Goal: Task Accomplishment & Management: Complete application form

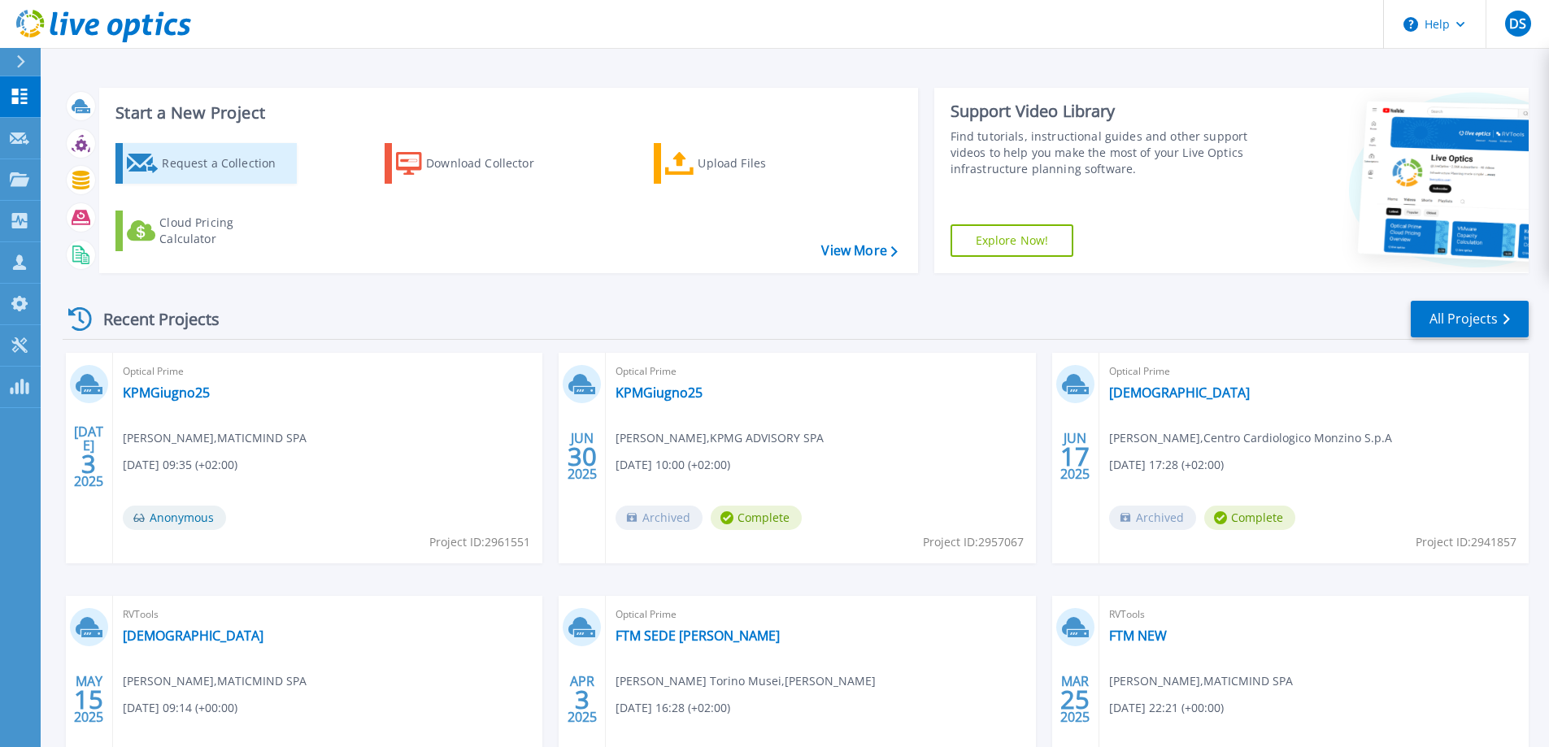
click at [189, 171] on div "Request a Collection" at bounding box center [227, 163] width 130 height 33
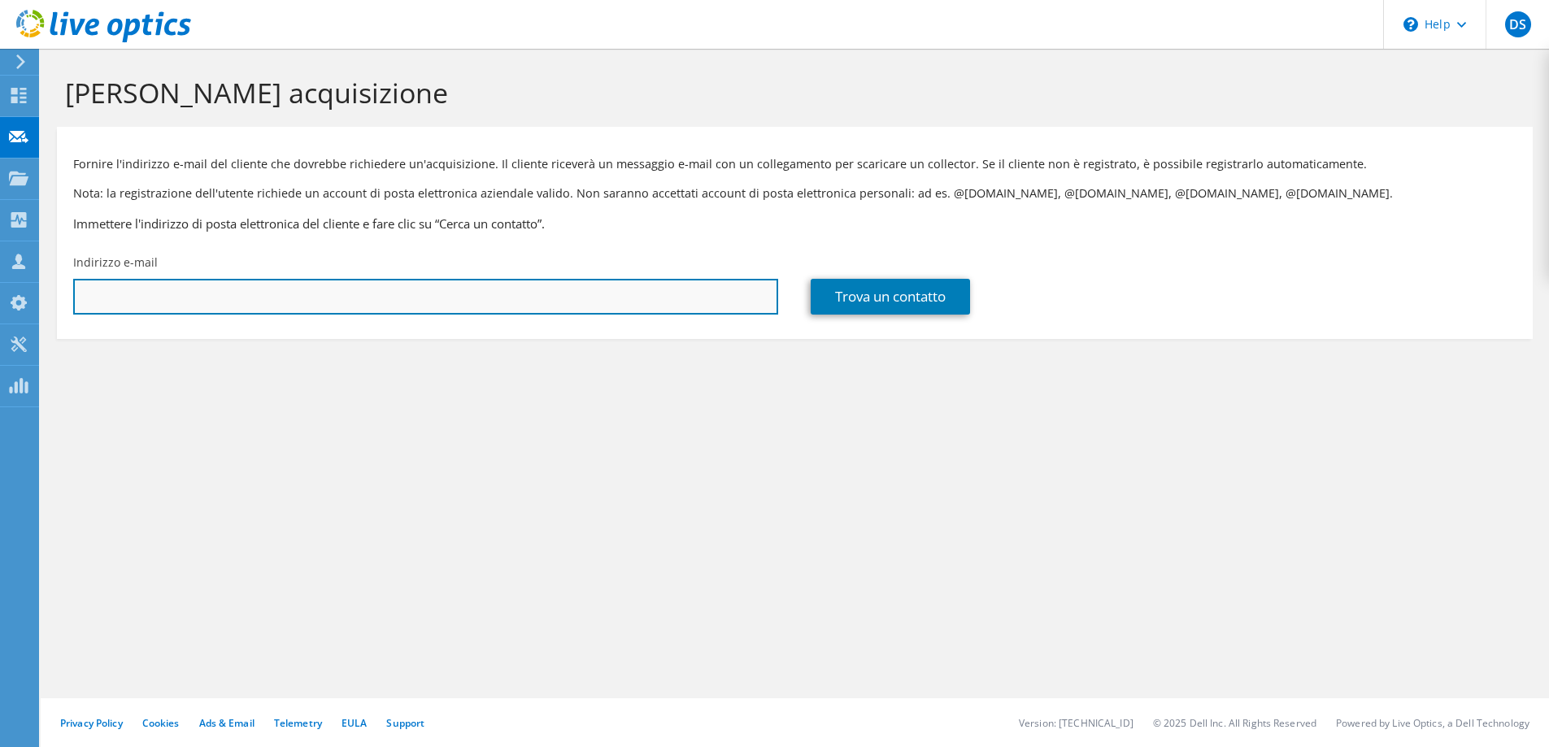
click at [352, 299] on input "text" at bounding box center [425, 297] width 705 height 36
paste input "Vincenzo.Crotolo@bennet.com <vincenzo.crotolo@bennet.com>"
drag, startPoint x: 264, startPoint y: 297, endPoint x: -8, endPoint y: 297, distance: 271.6
click at [0, 297] on html "DS Partner di canale Daniele Salpietro daniele.salpietro@maticmind.it MATICMIND…" at bounding box center [774, 373] width 1549 height 747
type input "vincenzo.crotolo@bennet.com"
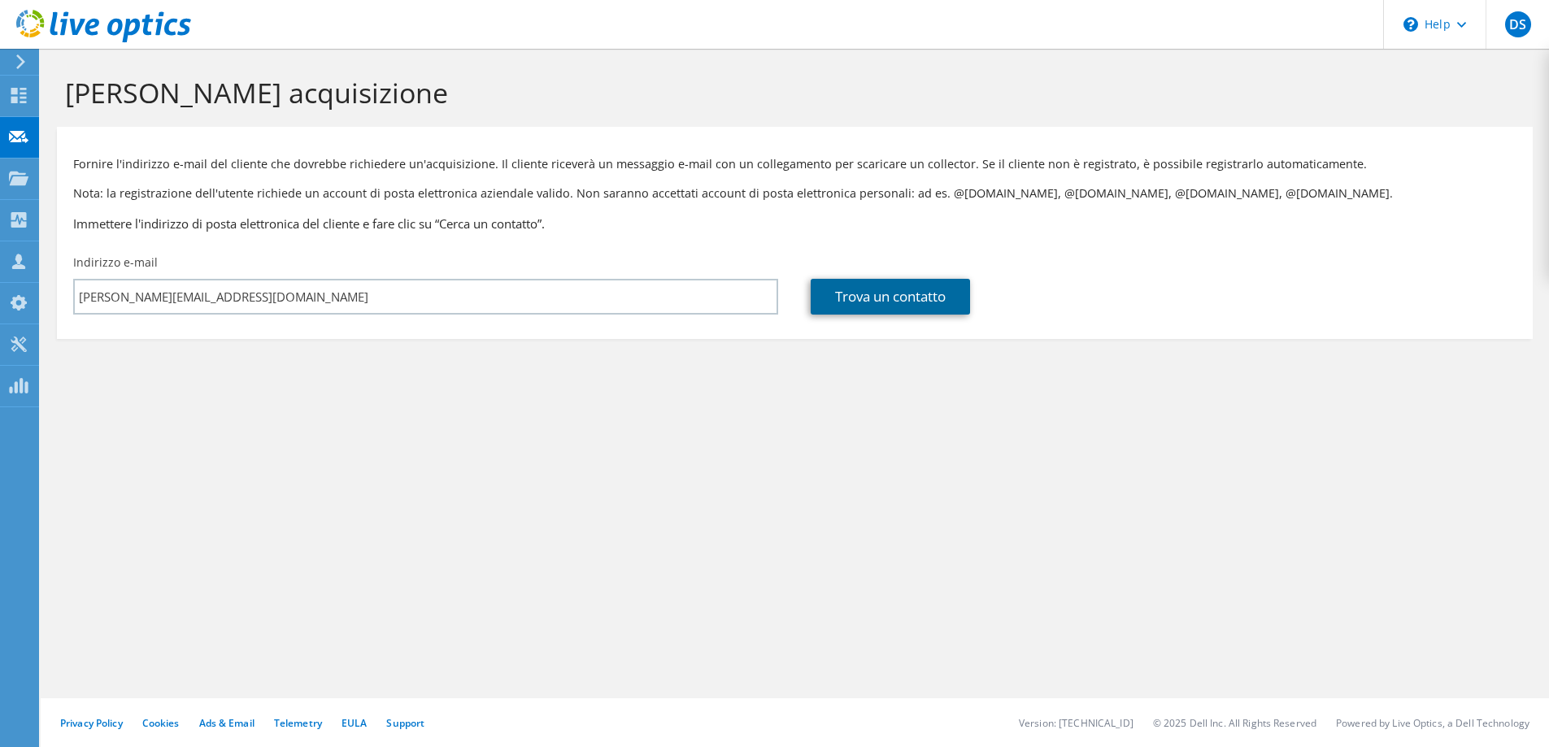
click at [874, 292] on link "Trova un contatto" at bounding box center [890, 297] width 159 height 36
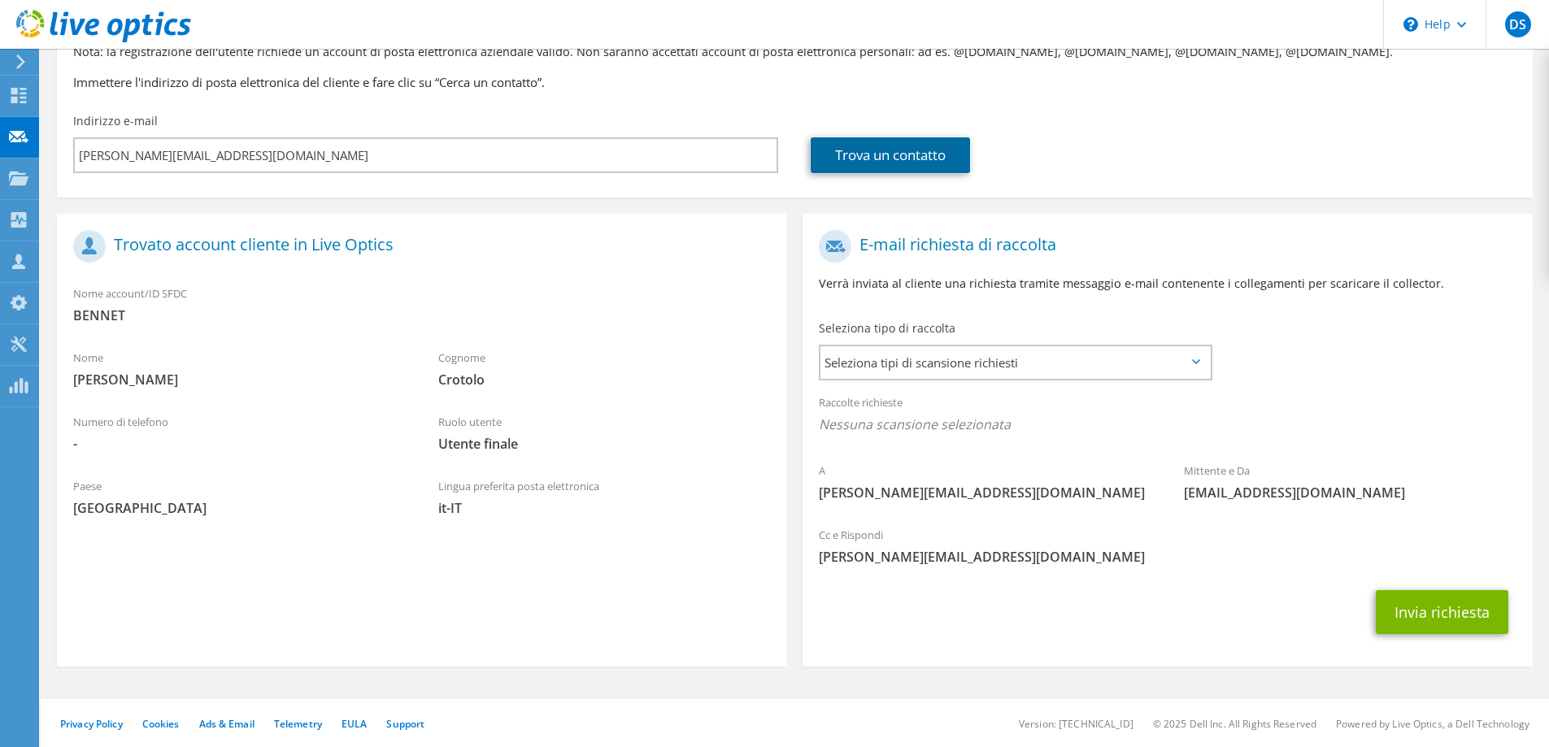
scroll to position [142, 0]
click at [1000, 364] on span "Seleziona tipi di scansione richiesti" at bounding box center [1016, 362] width 390 height 33
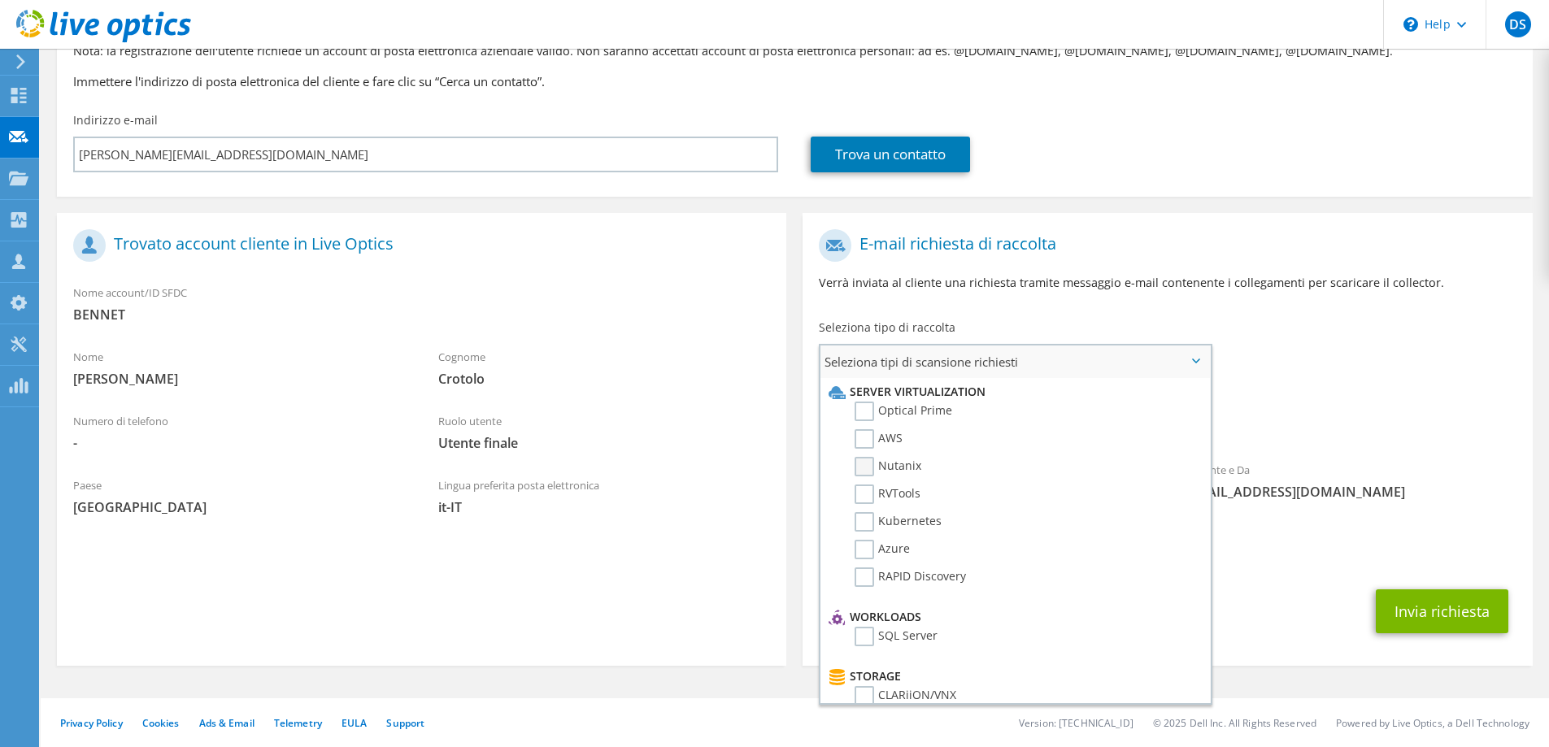
click at [865, 468] on label "Nutanix" at bounding box center [888, 467] width 67 height 20
click at [0, 0] on input "Nutanix" at bounding box center [0, 0] width 0 height 0
click at [869, 415] on label "Optical Prime" at bounding box center [904, 412] width 98 height 20
click at [0, 0] on input "Optical Prime" at bounding box center [0, 0] width 0 height 0
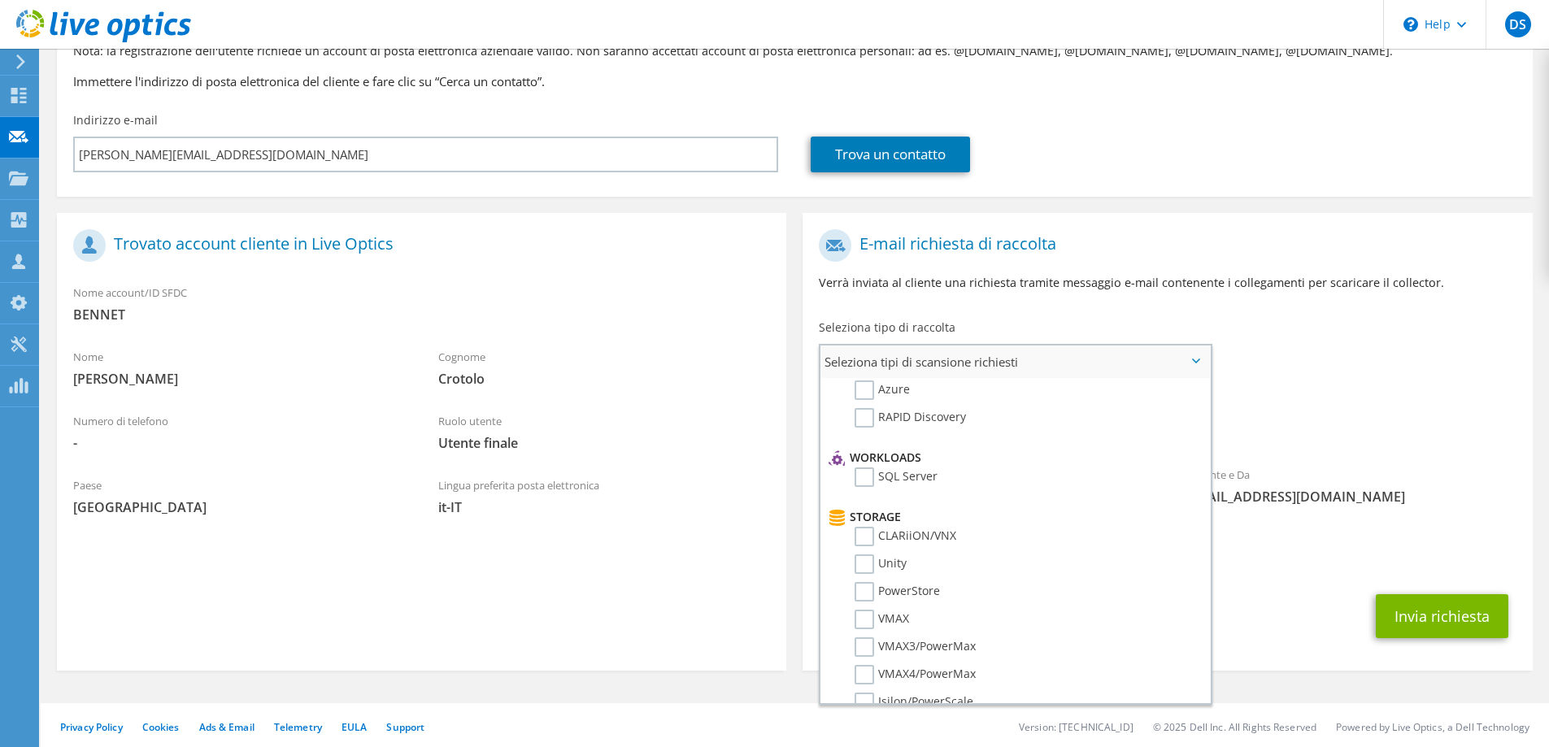
scroll to position [163, 0]
click at [866, 424] on label "RAPID Discovery" at bounding box center [910, 415] width 111 height 20
click at [0, 0] on input "RAPID Discovery" at bounding box center [0, 0] width 0 height 0
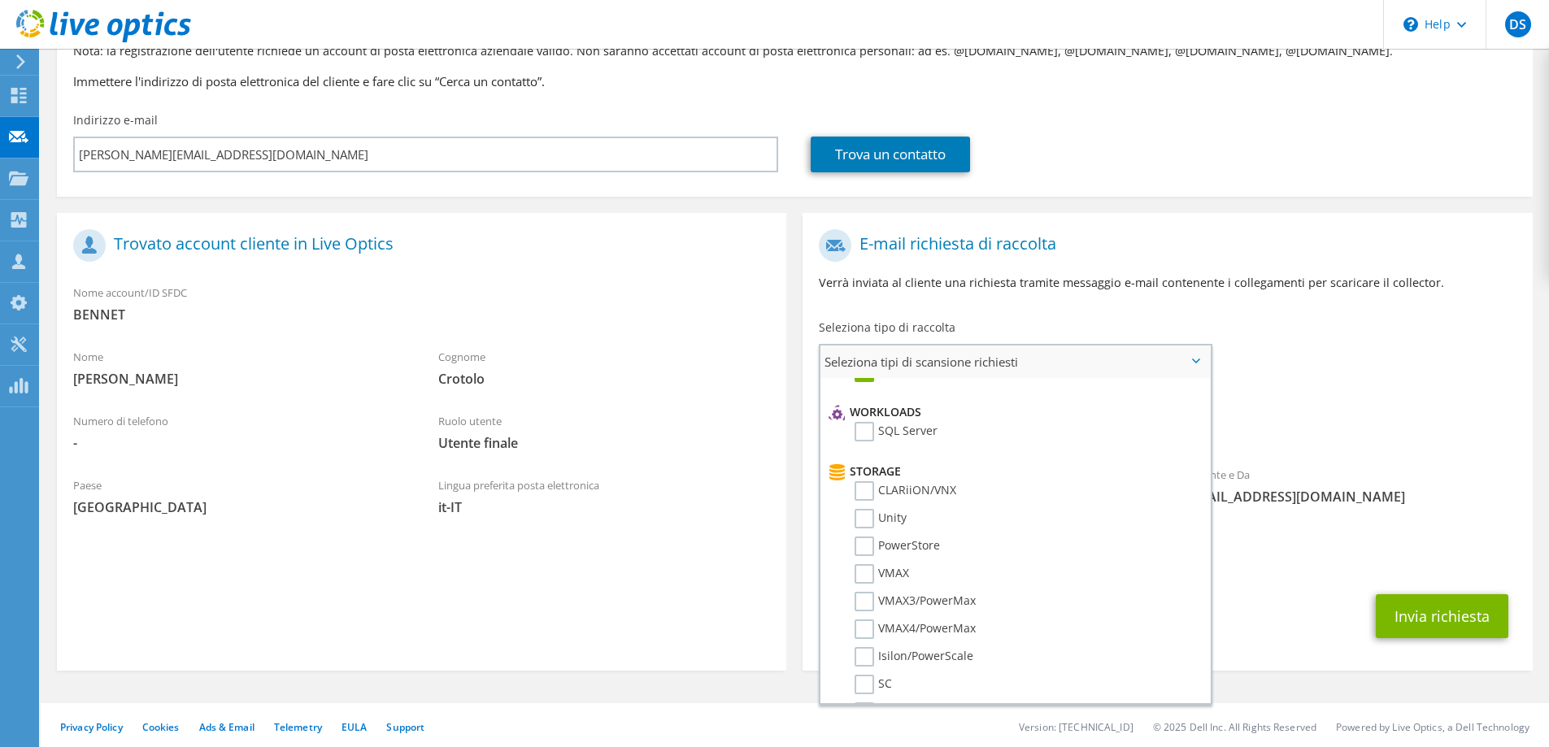
scroll to position [244, 0]
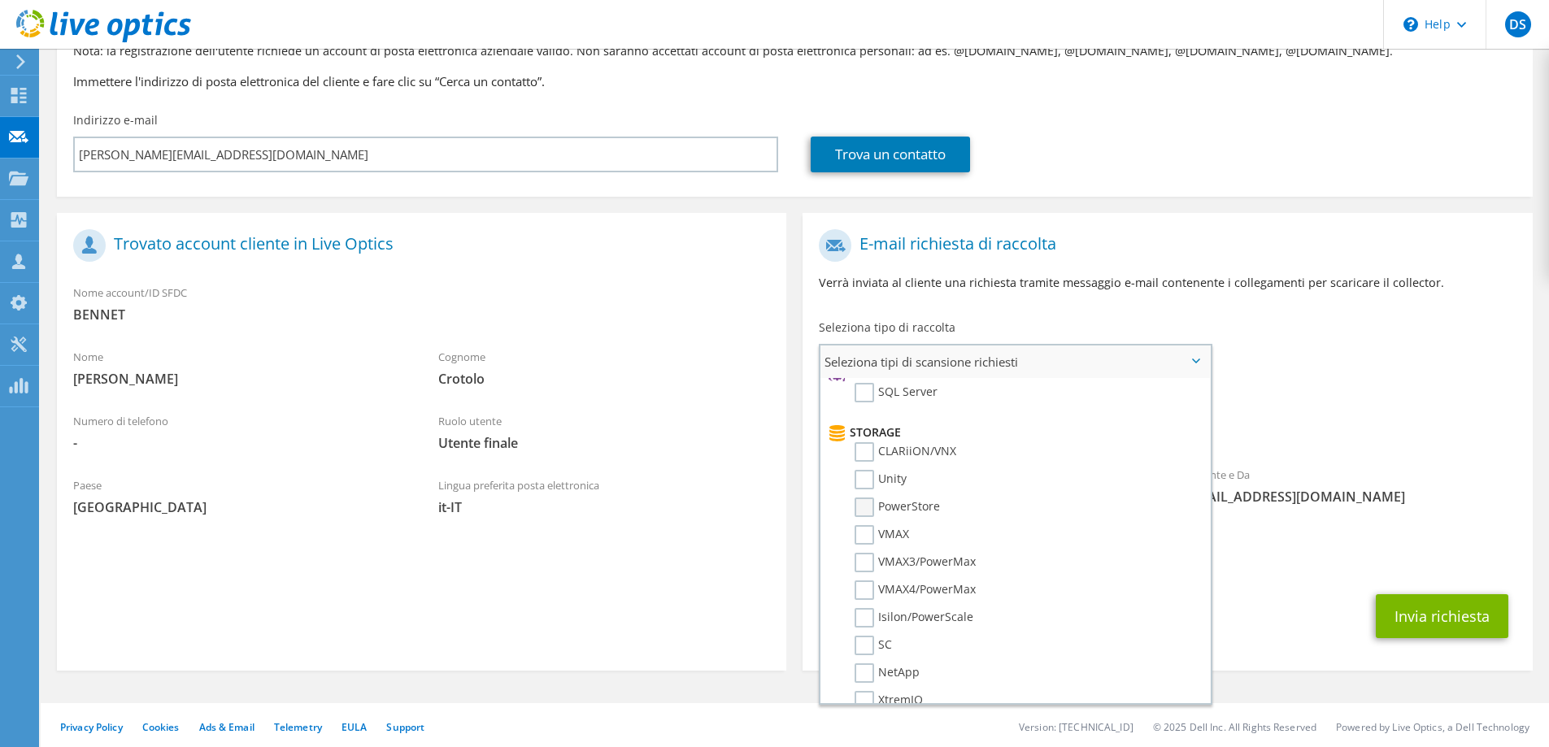
click at [866, 506] on label "PowerStore" at bounding box center [897, 508] width 85 height 20
click at [0, 0] on input "PowerStore" at bounding box center [0, 0] width 0 height 0
click at [872, 590] on label "NetApp" at bounding box center [887, 592] width 65 height 20
click at [0, 0] on input "NetApp" at bounding box center [0, 0] width 0 height 0
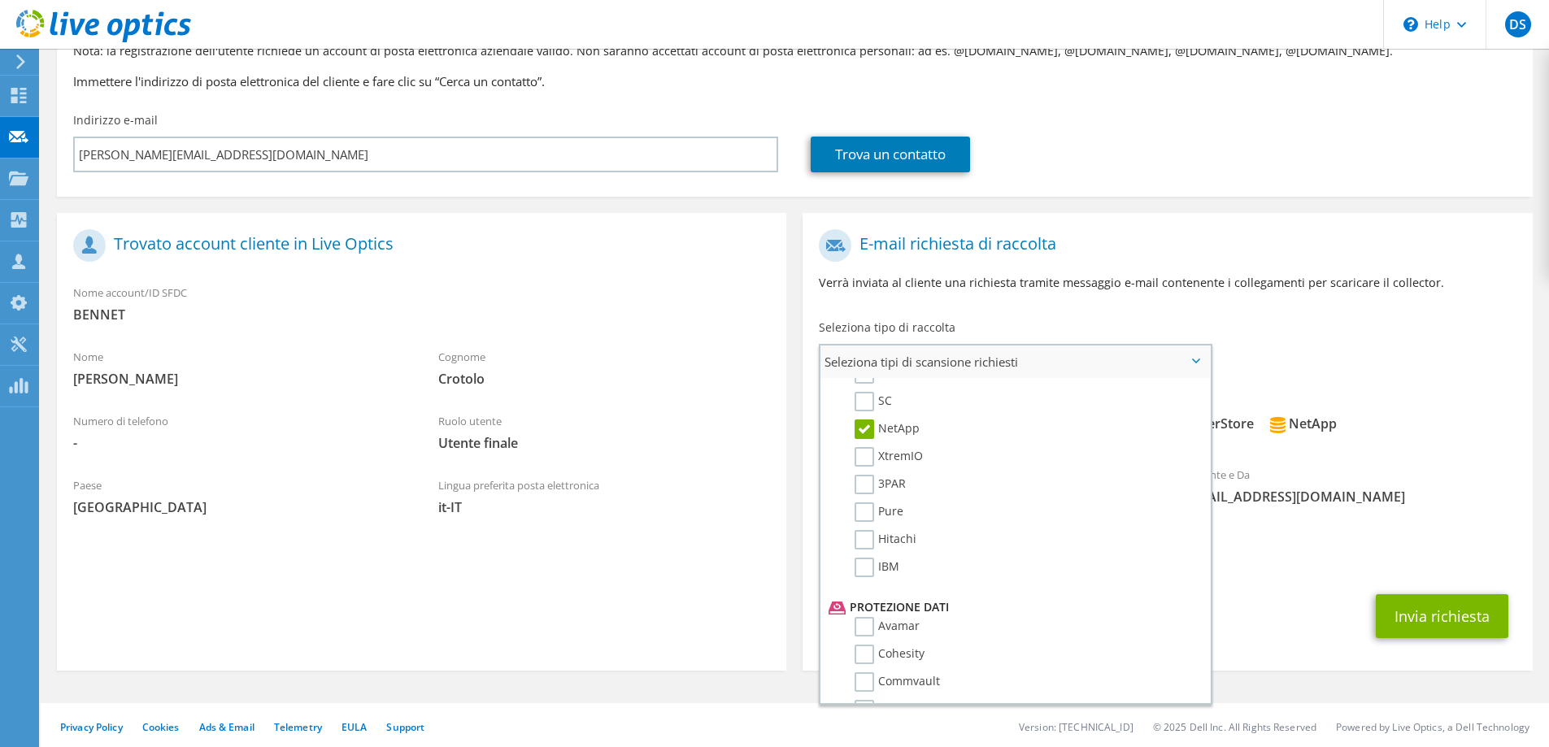
scroll to position [569, 0]
click at [860, 599] on label "Commvault" at bounding box center [897, 601] width 85 height 20
click at [0, 0] on input "Commvault" at bounding box center [0, 0] width 0 height 0
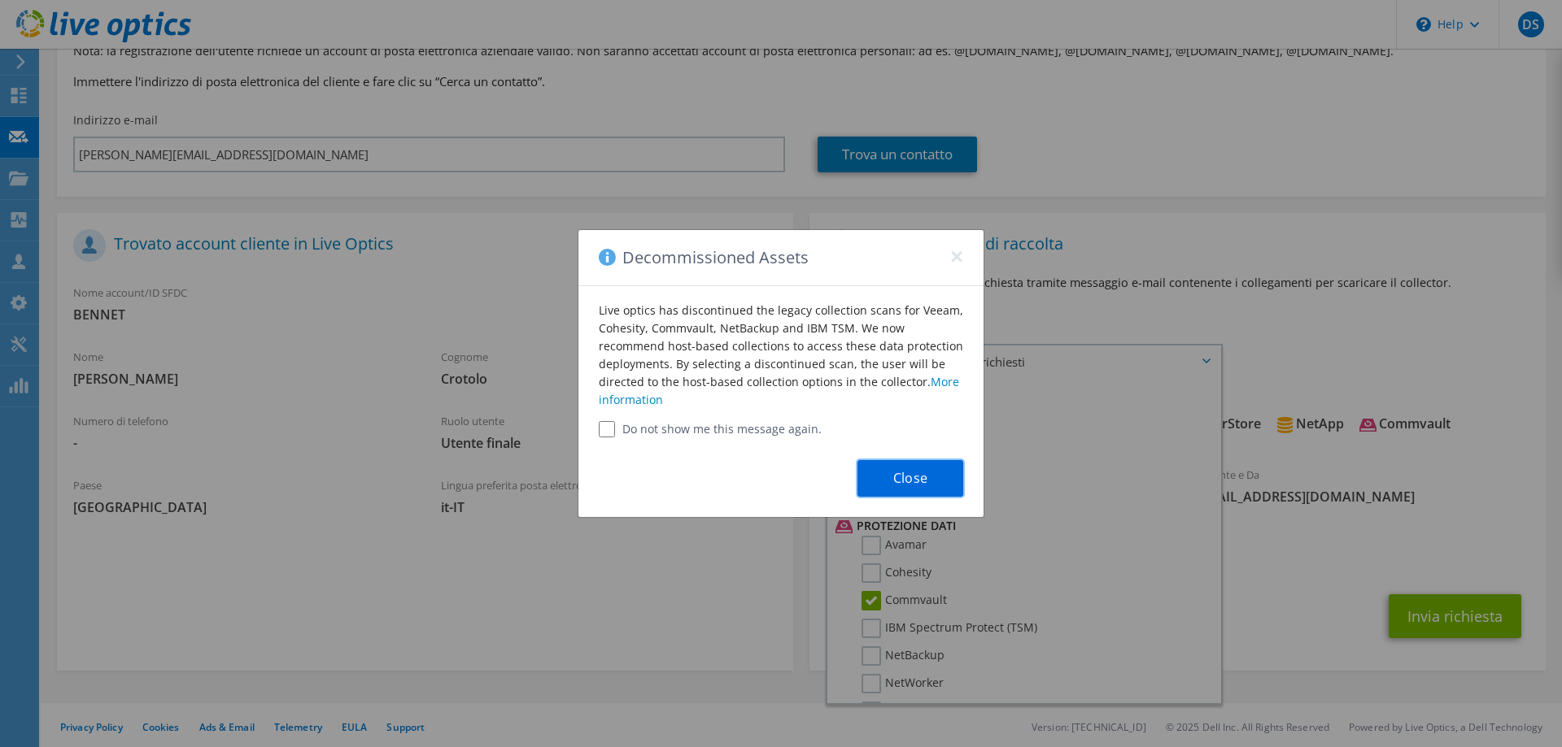
click at [934, 476] on button "Close" at bounding box center [910, 478] width 106 height 37
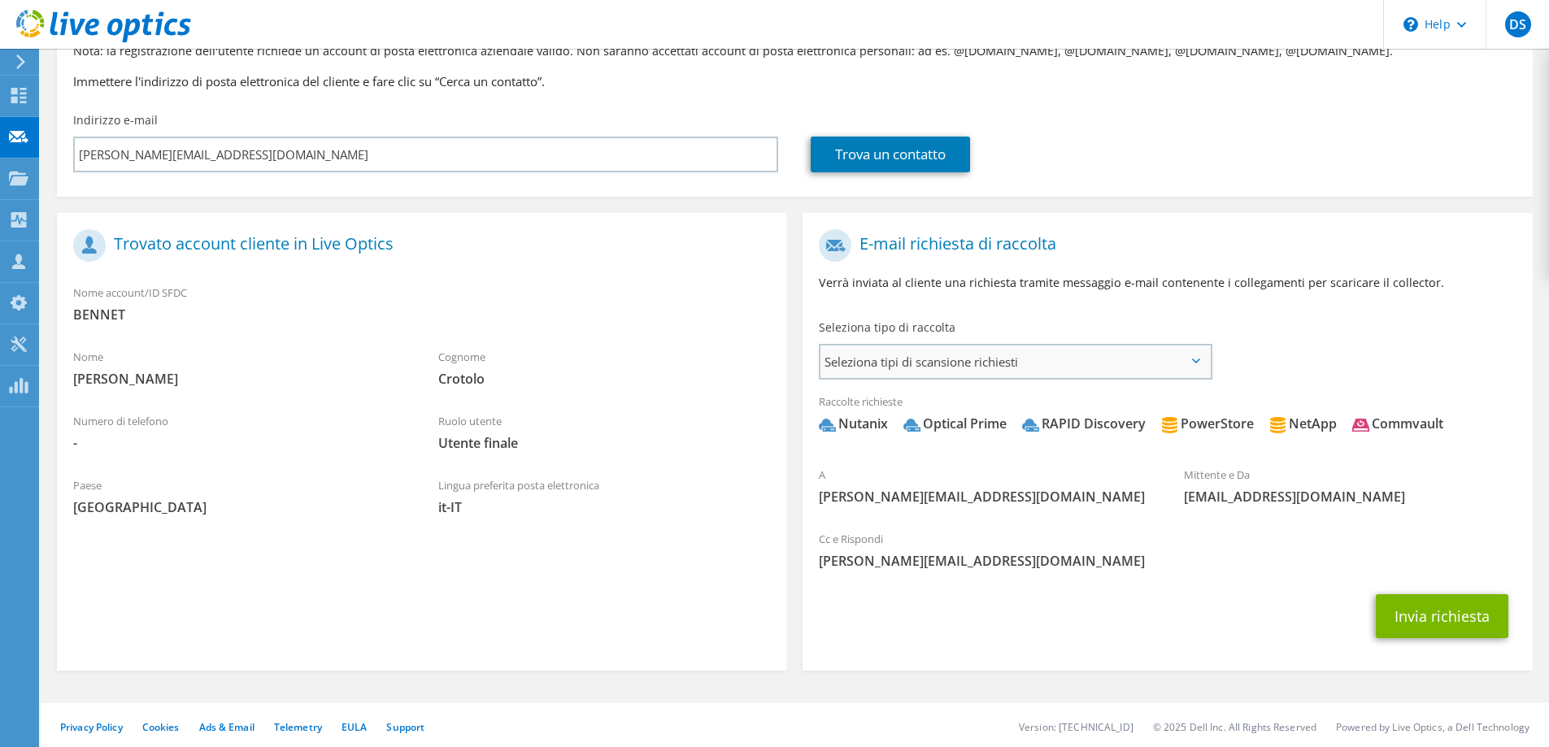
click at [1029, 371] on span "Seleziona tipi di scansione richiesti" at bounding box center [1016, 362] width 390 height 33
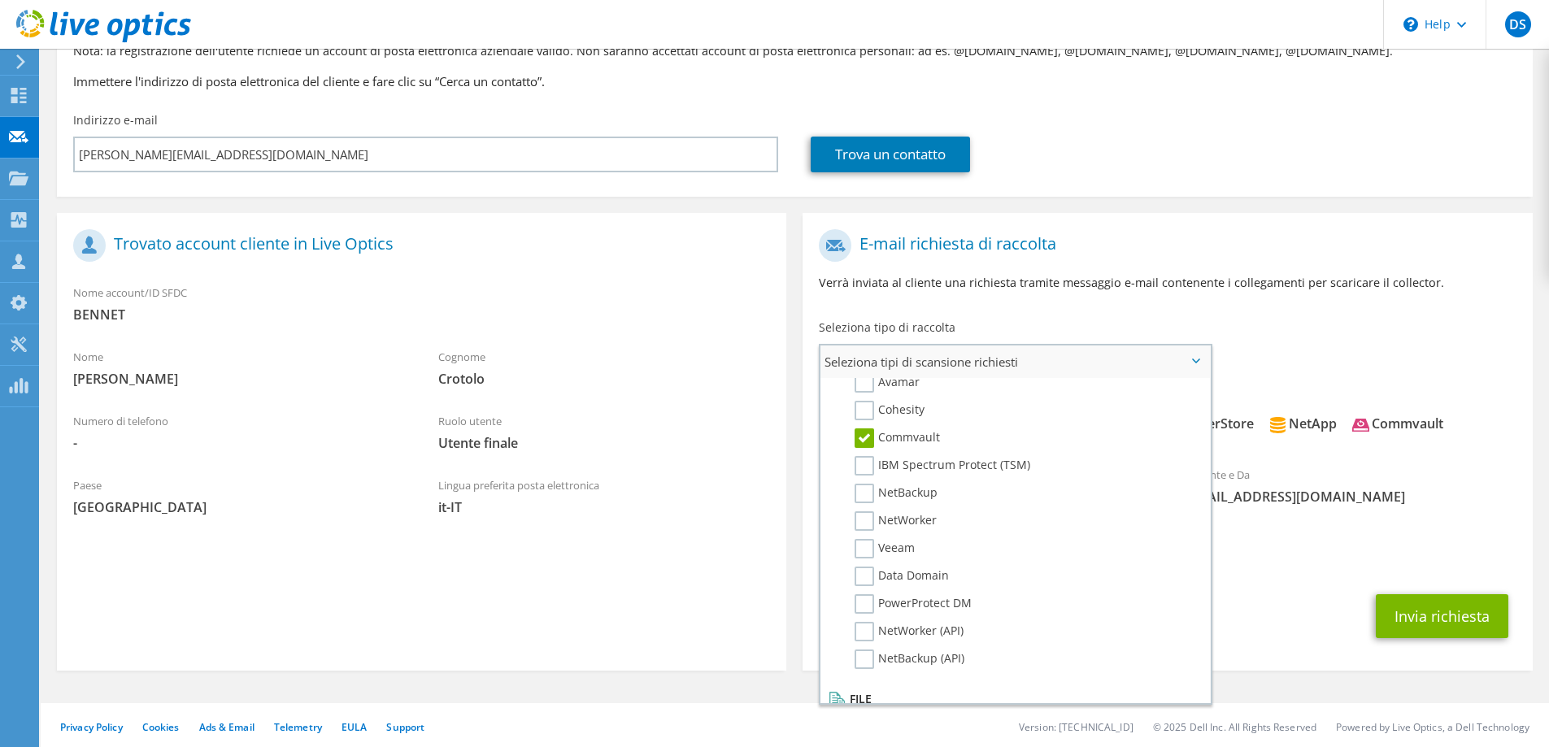
scroll to position [773, 0]
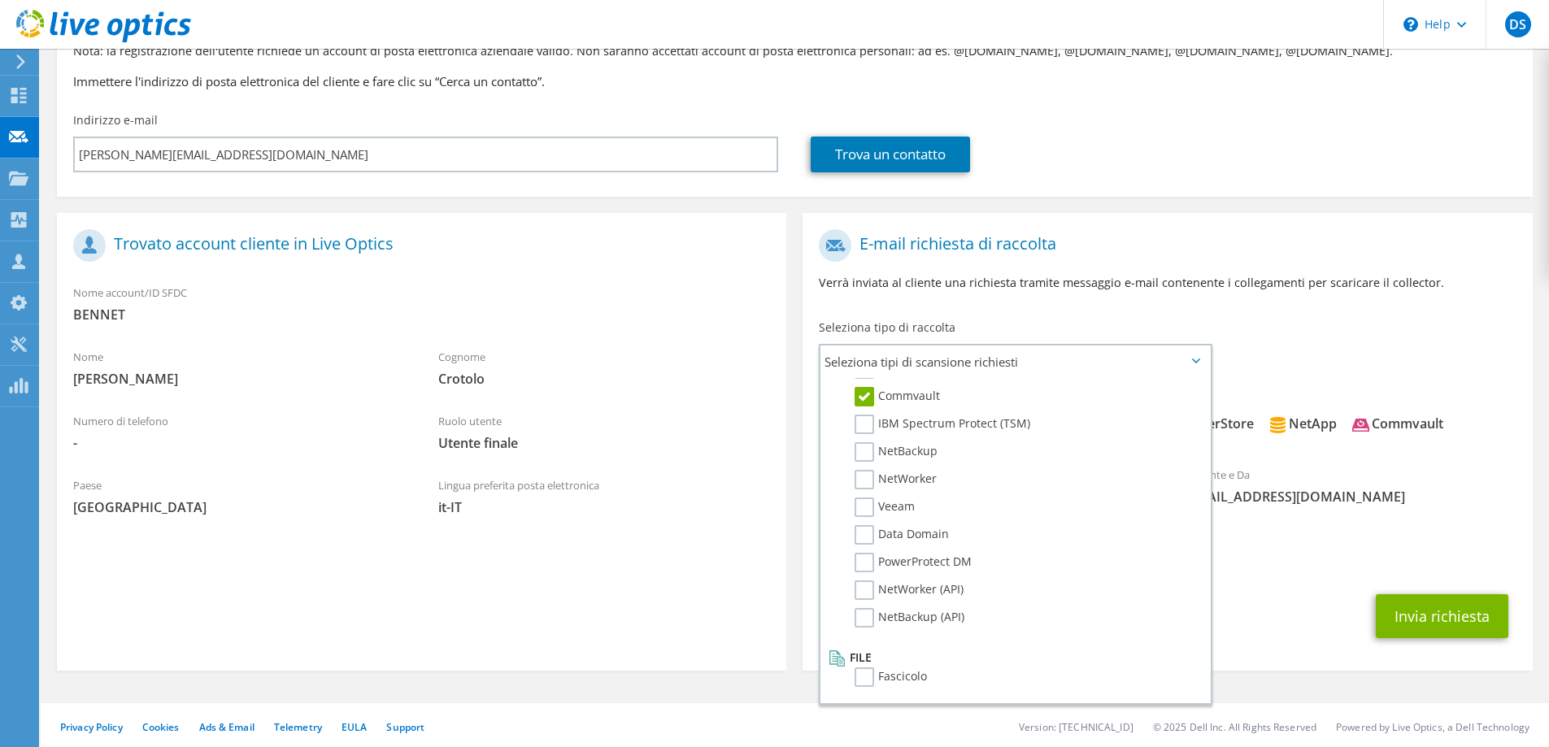
click at [1270, 608] on div "Invia richiesta" at bounding box center [1168, 616] width 730 height 60
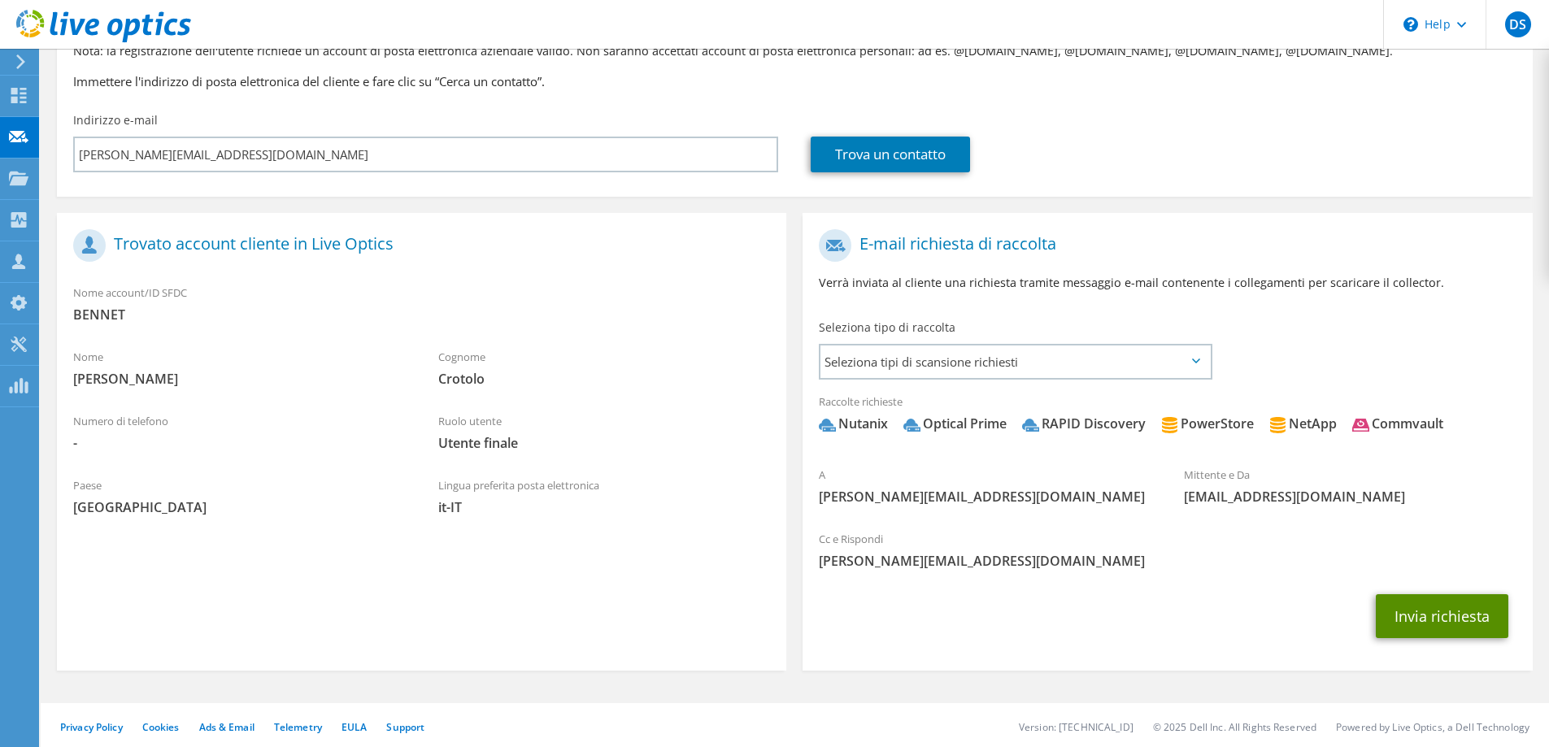
click at [1446, 616] on button "Invia richiesta" at bounding box center [1442, 617] width 133 height 44
